Goal: Information Seeking & Learning: Learn about a topic

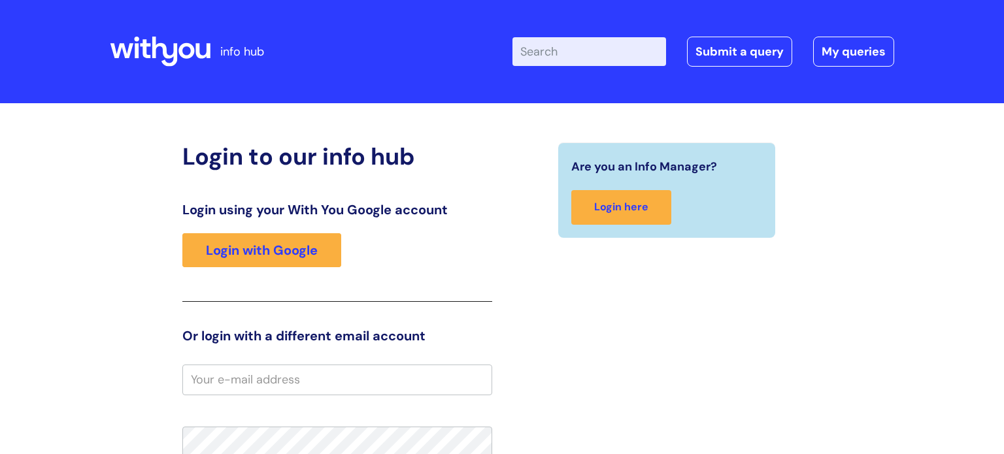
click at [573, 56] on input "Enter your search term here..." at bounding box center [589, 51] width 154 height 29
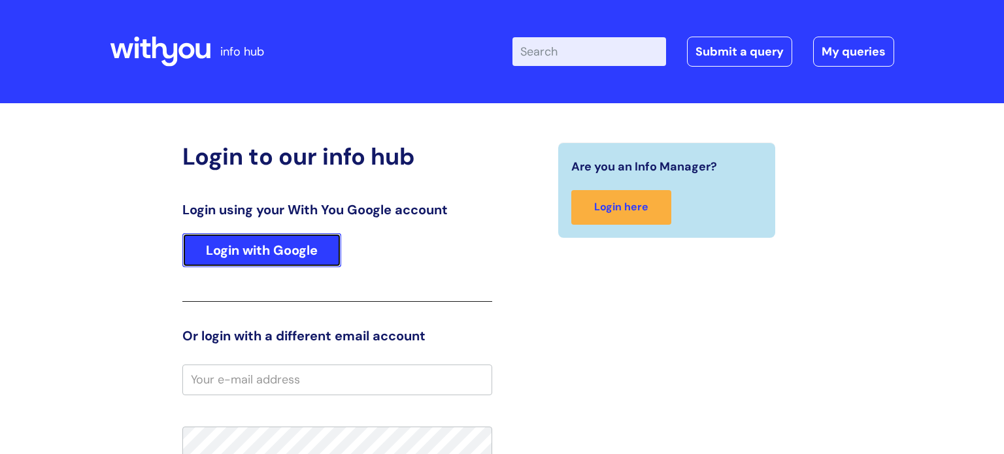
click at [297, 245] on link "Login with Google" at bounding box center [261, 250] width 159 height 34
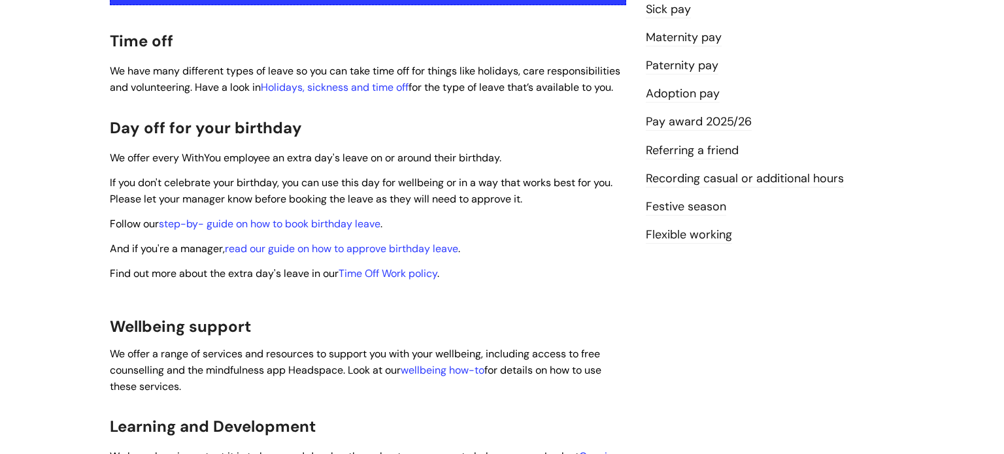
scroll to position [345, 0]
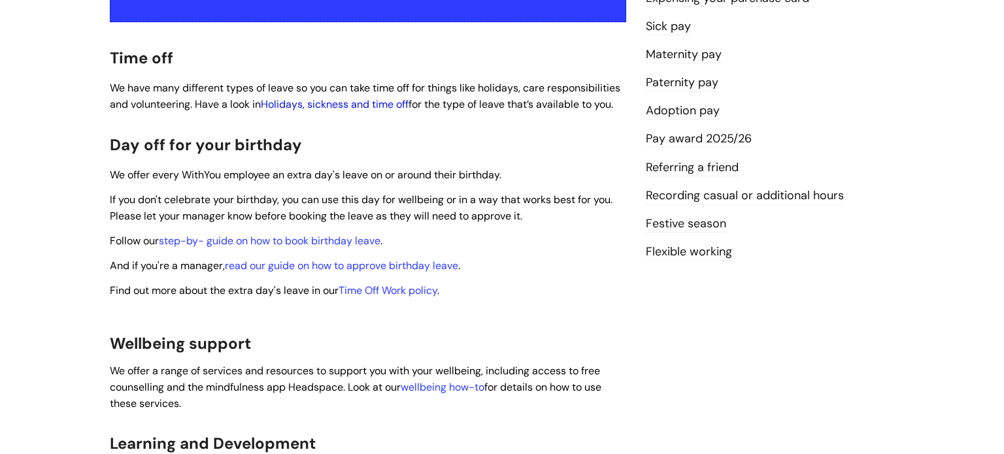
click at [407, 97] on link "Holidays, sickness and time off" at bounding box center [335, 104] width 148 height 14
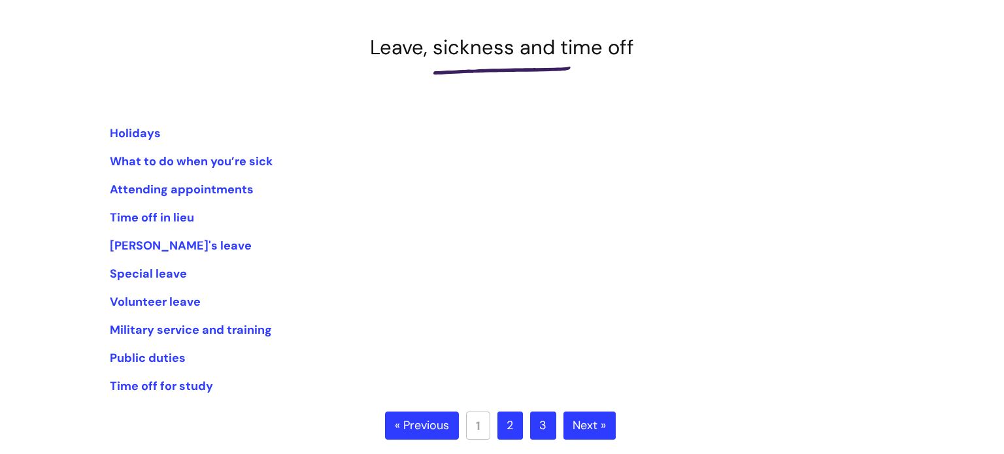
scroll to position [205, 0]
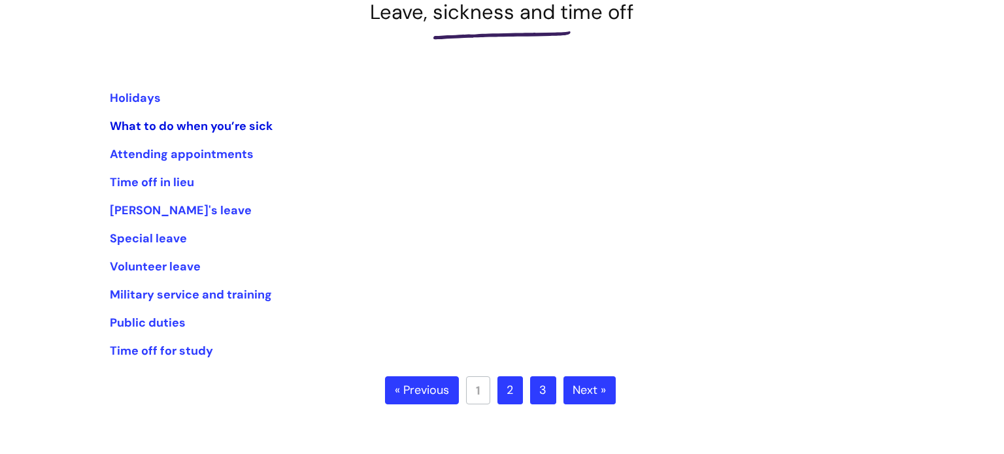
click at [187, 123] on link "What to do when you’re sick" at bounding box center [191, 126] width 163 height 16
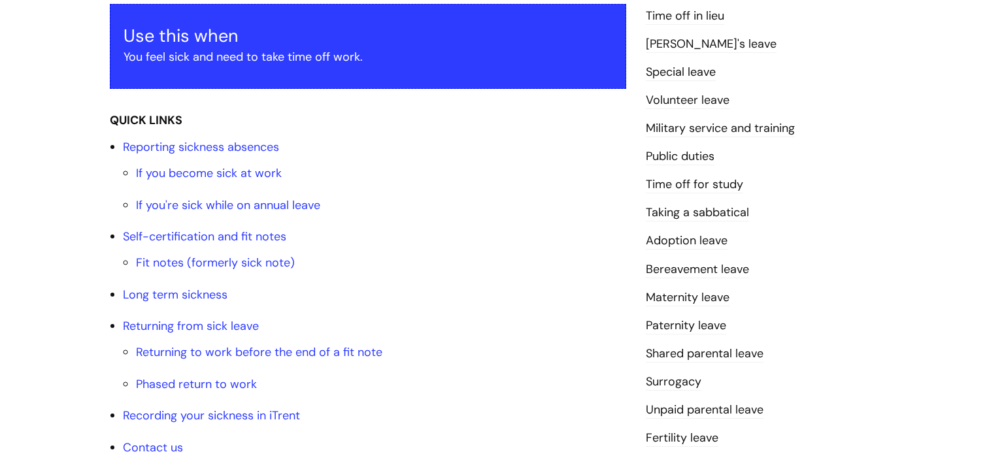
scroll to position [245, 0]
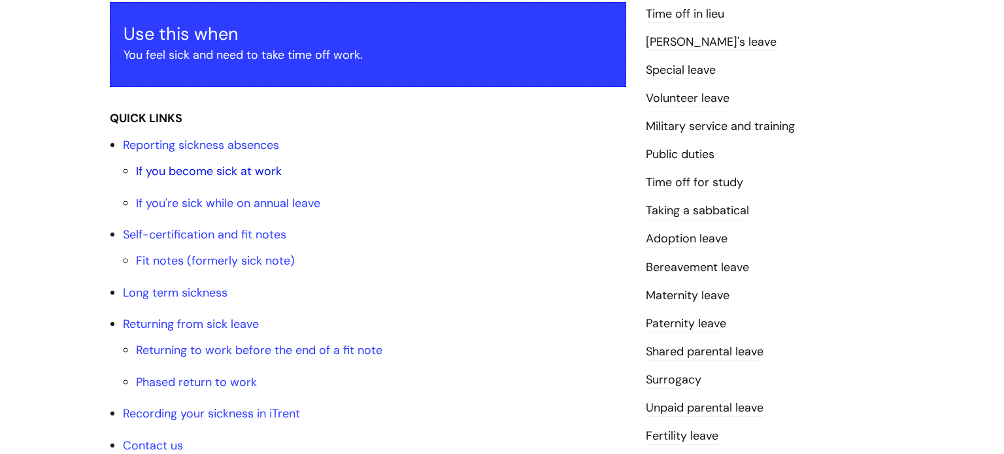
click at [238, 170] on link "If you become sick at work" at bounding box center [209, 171] width 146 height 16
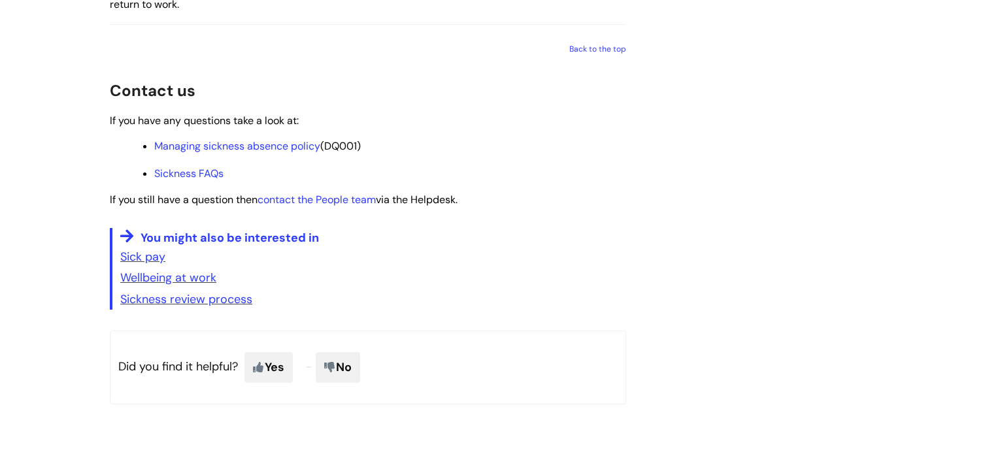
scroll to position [1908, 0]
click at [154, 263] on link "Sick pay" at bounding box center [142, 255] width 45 height 16
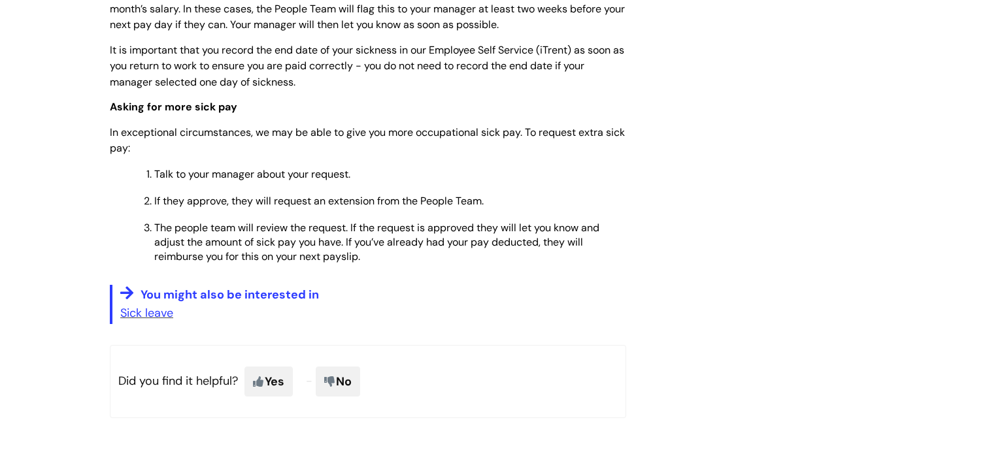
scroll to position [826, 0]
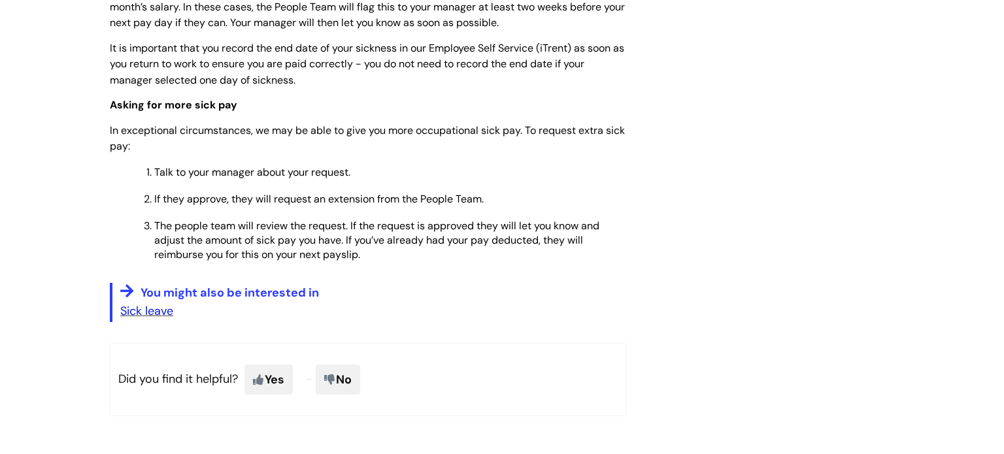
click at [167, 303] on link "Sick leave" at bounding box center [146, 311] width 53 height 16
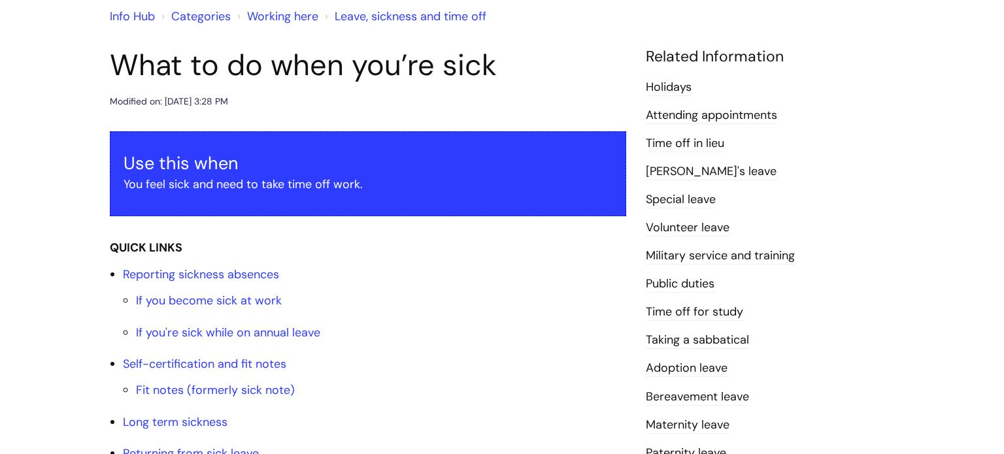
scroll to position [112, 0]
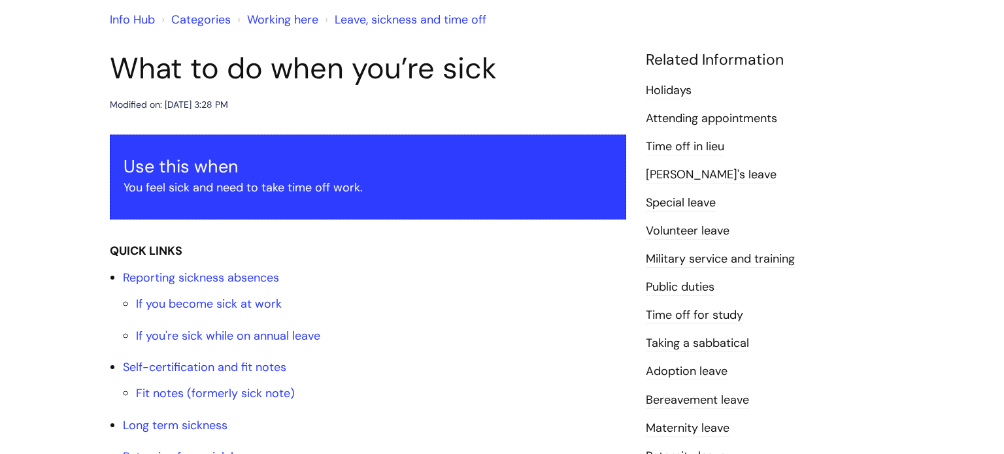
click at [726, 119] on link "Attending appointments" at bounding box center [711, 118] width 131 height 17
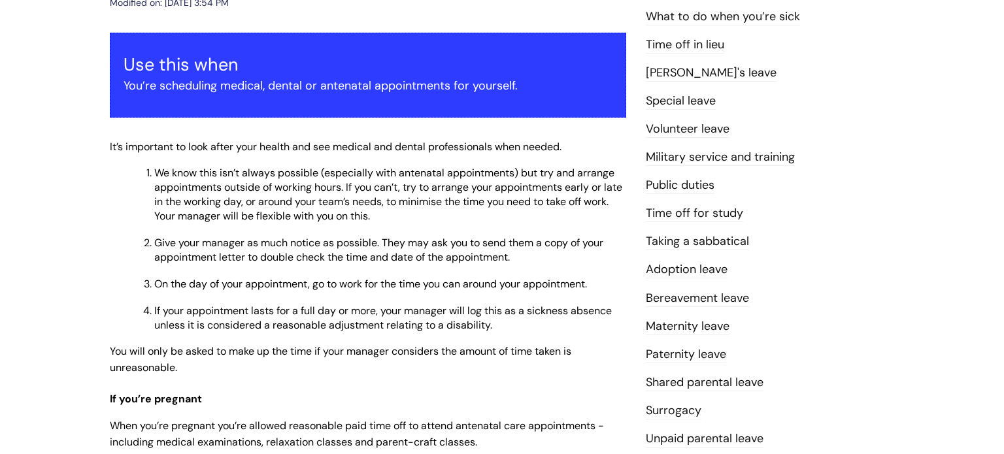
scroll to position [209, 0]
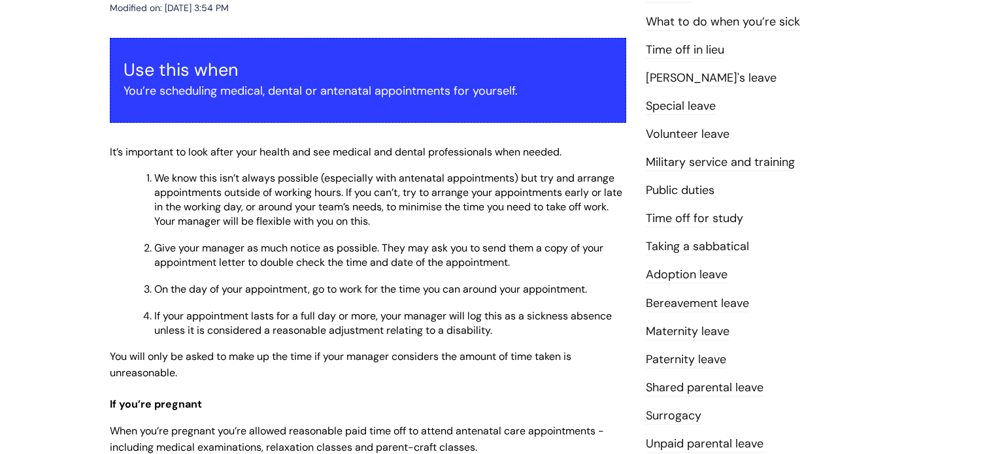
click at [682, 105] on link "Special leave" at bounding box center [681, 106] width 70 height 17
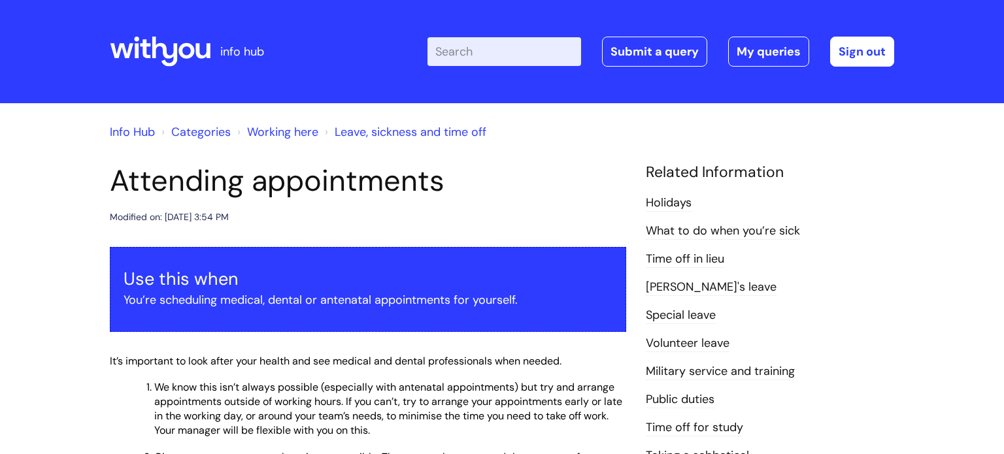
scroll to position [207, 0]
